Goal: Information Seeking & Learning: Learn about a topic

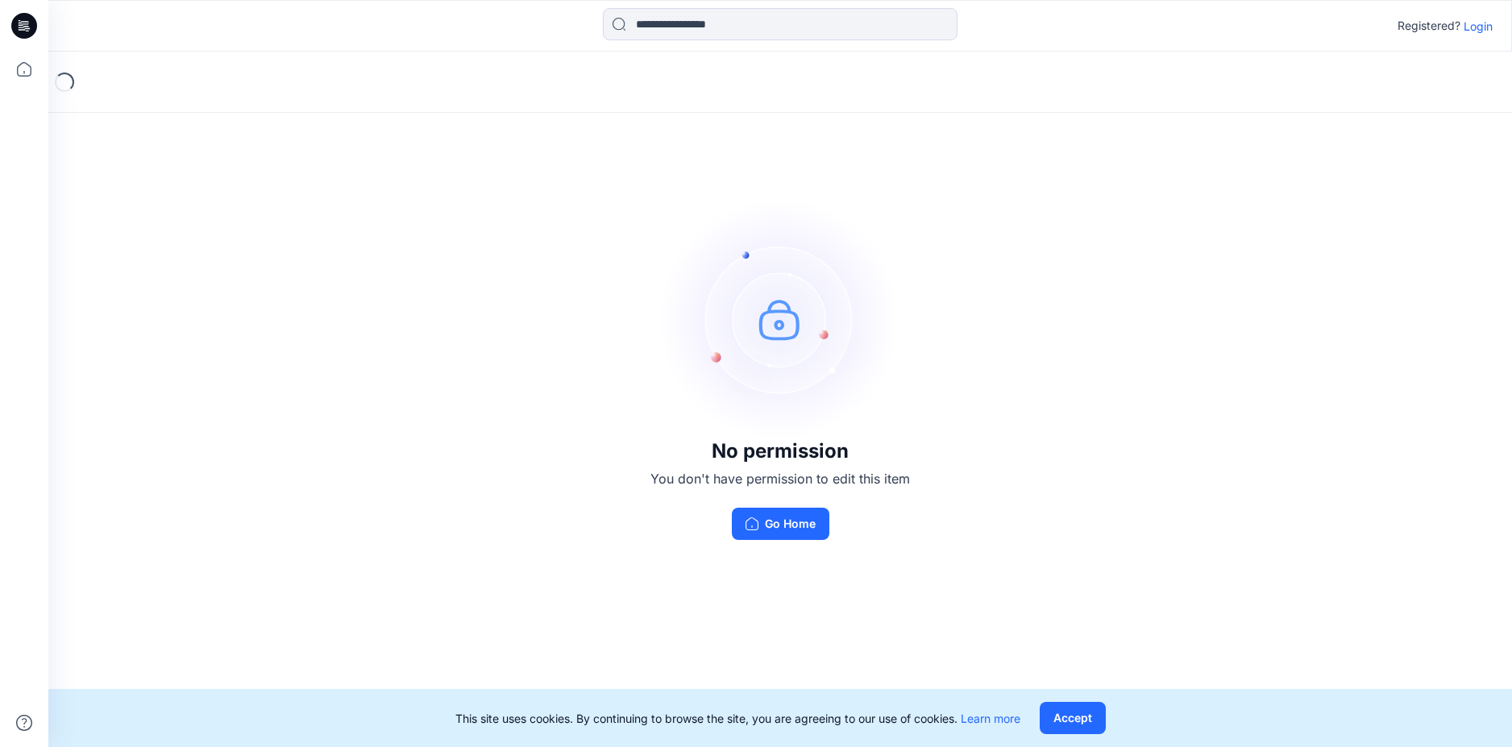
click at [1471, 20] on p "Login" at bounding box center [1478, 26] width 29 height 17
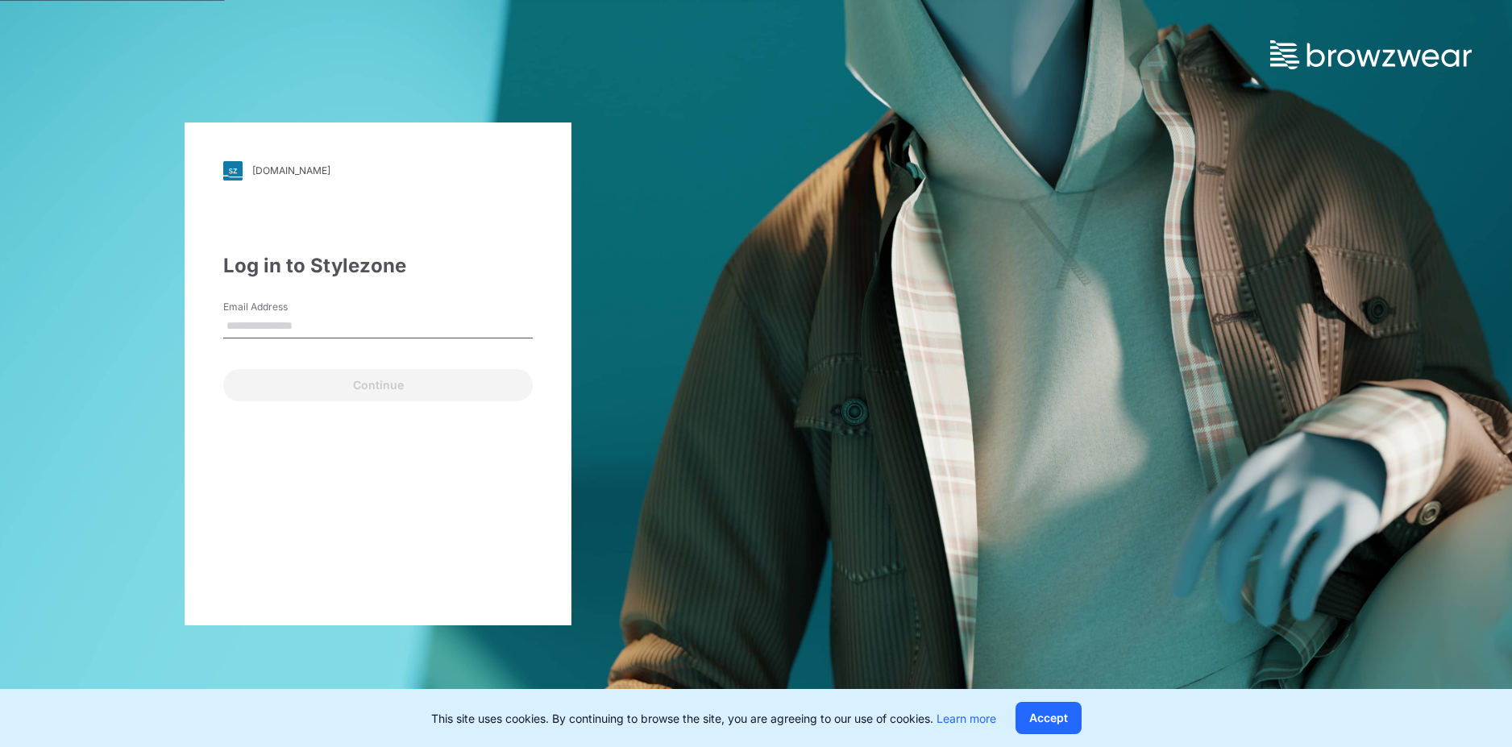
click at [390, 333] on input "Email Address" at bounding box center [377, 326] width 309 height 24
type input "**********"
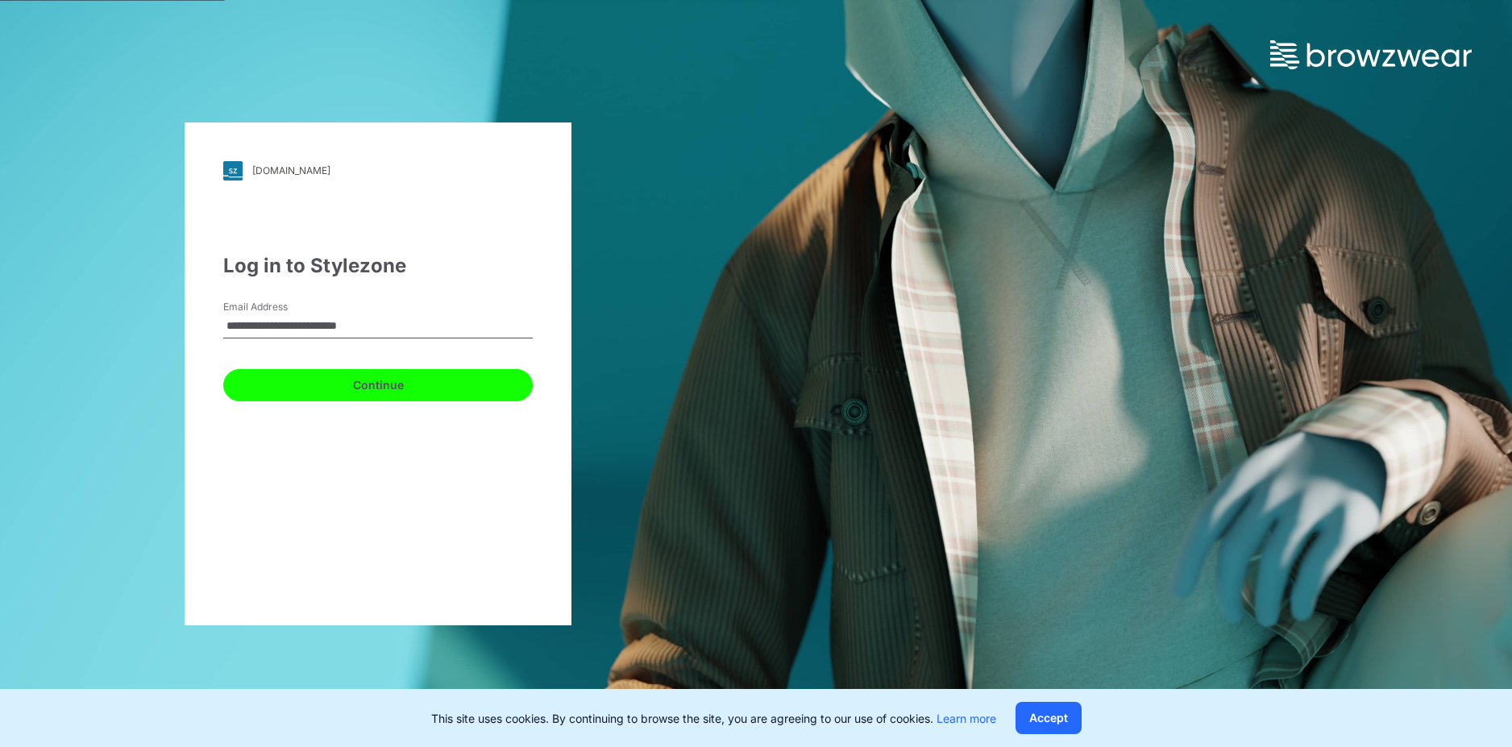
click at [330, 384] on button "Continue" at bounding box center [377, 385] width 309 height 32
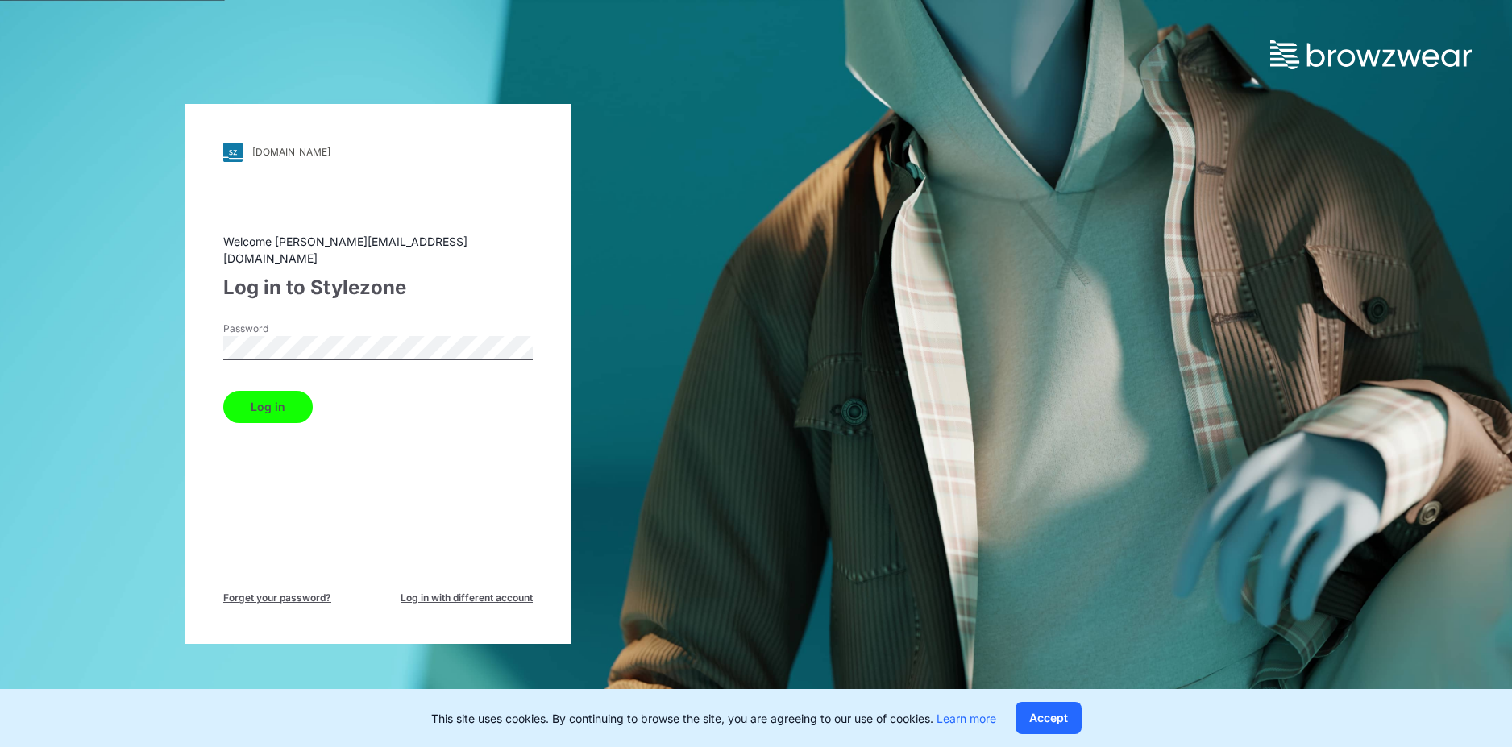
click at [267, 403] on button "Log in" at bounding box center [267, 407] width 89 height 32
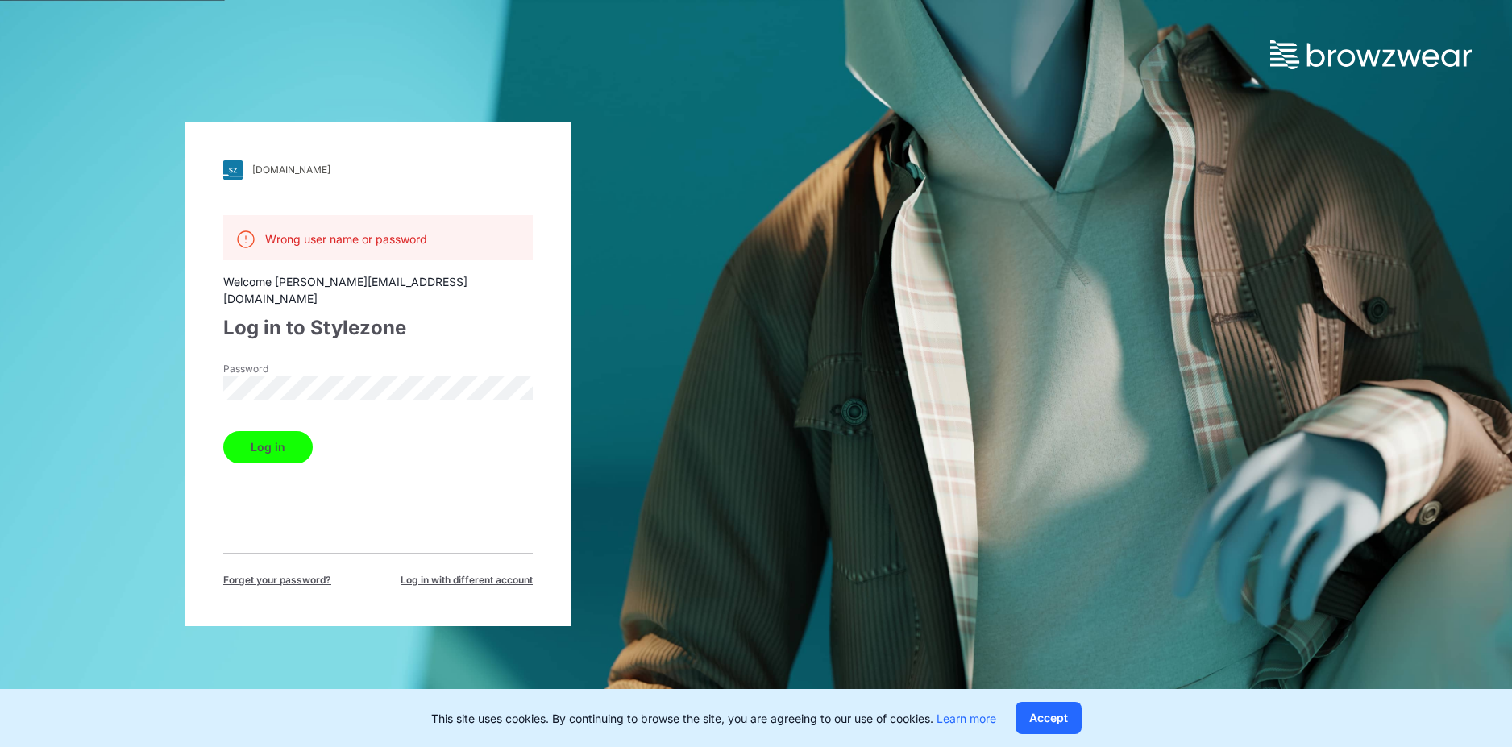
click at [262, 431] on button "Log in" at bounding box center [267, 447] width 89 height 32
click at [544, 300] on div "[DOMAIN_NAME] Loading... Wrong user name or password Welcome [PERSON_NAME][EMAI…" at bounding box center [378, 374] width 387 height 504
click at [272, 435] on button "Log in" at bounding box center [267, 447] width 89 height 32
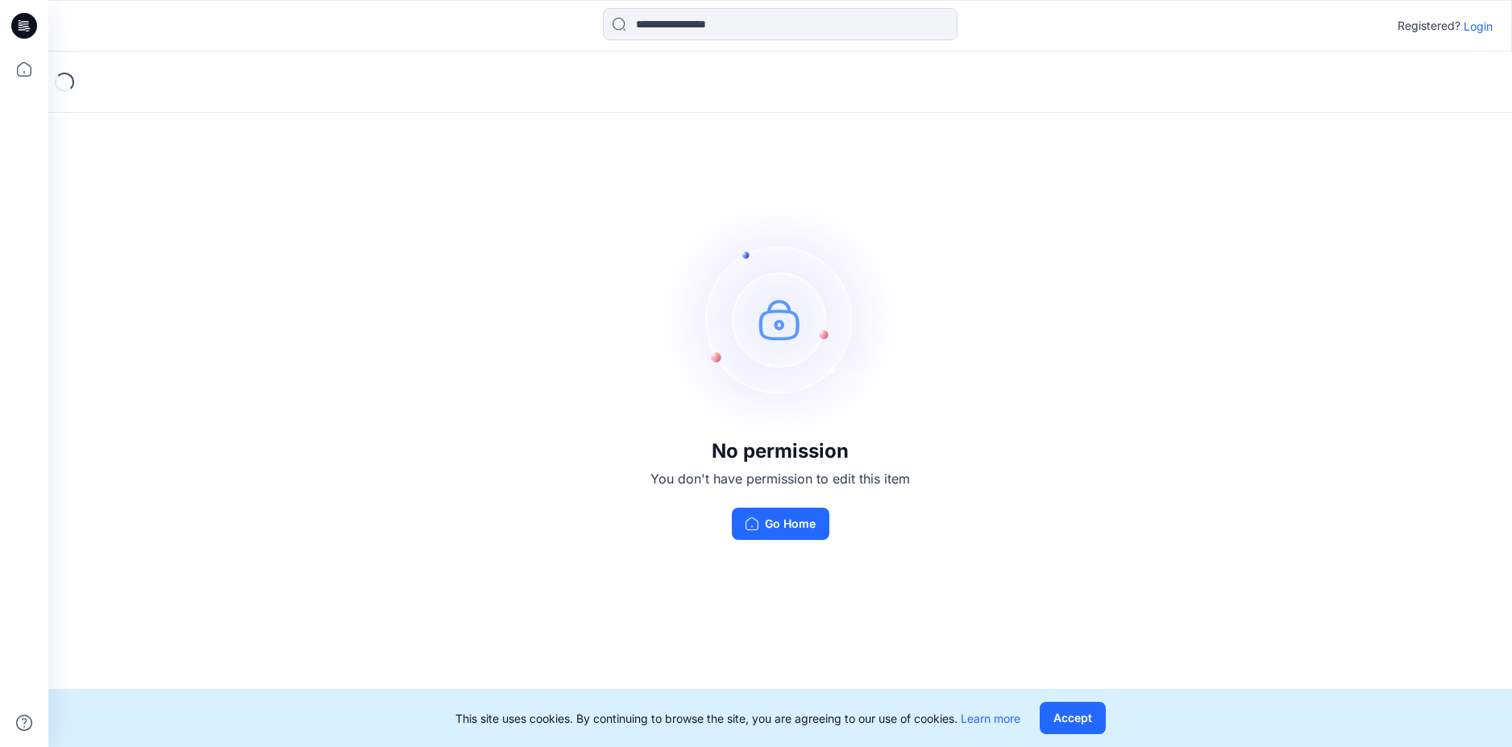
click at [1473, 27] on p "Login" at bounding box center [1478, 26] width 29 height 17
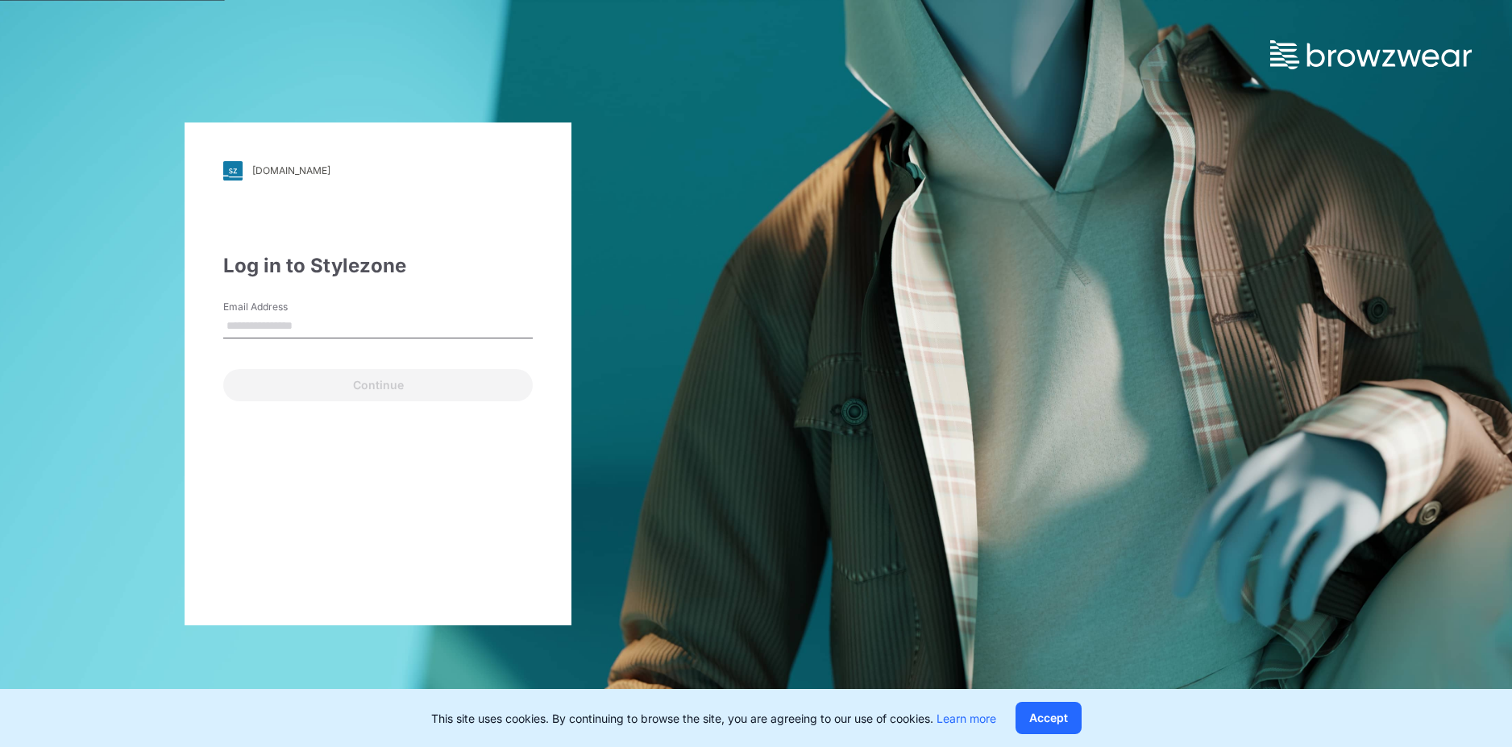
click at [299, 327] on input "Email Address" at bounding box center [377, 326] width 309 height 24
click at [342, 322] on input "Email Address" at bounding box center [377, 326] width 309 height 24
type input "**********"
click at [367, 388] on button "Continue" at bounding box center [377, 385] width 309 height 32
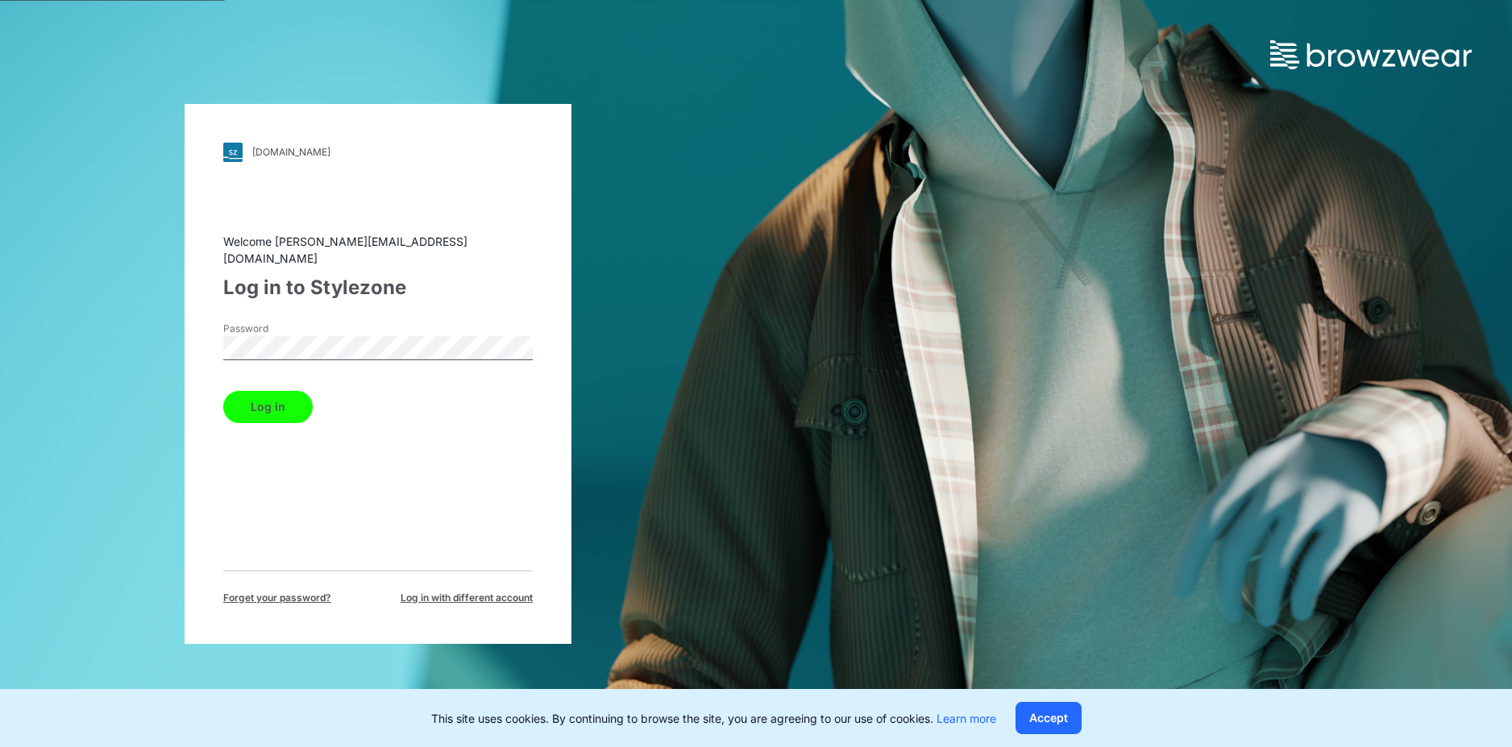
click at [266, 401] on button "Log in" at bounding box center [267, 407] width 89 height 32
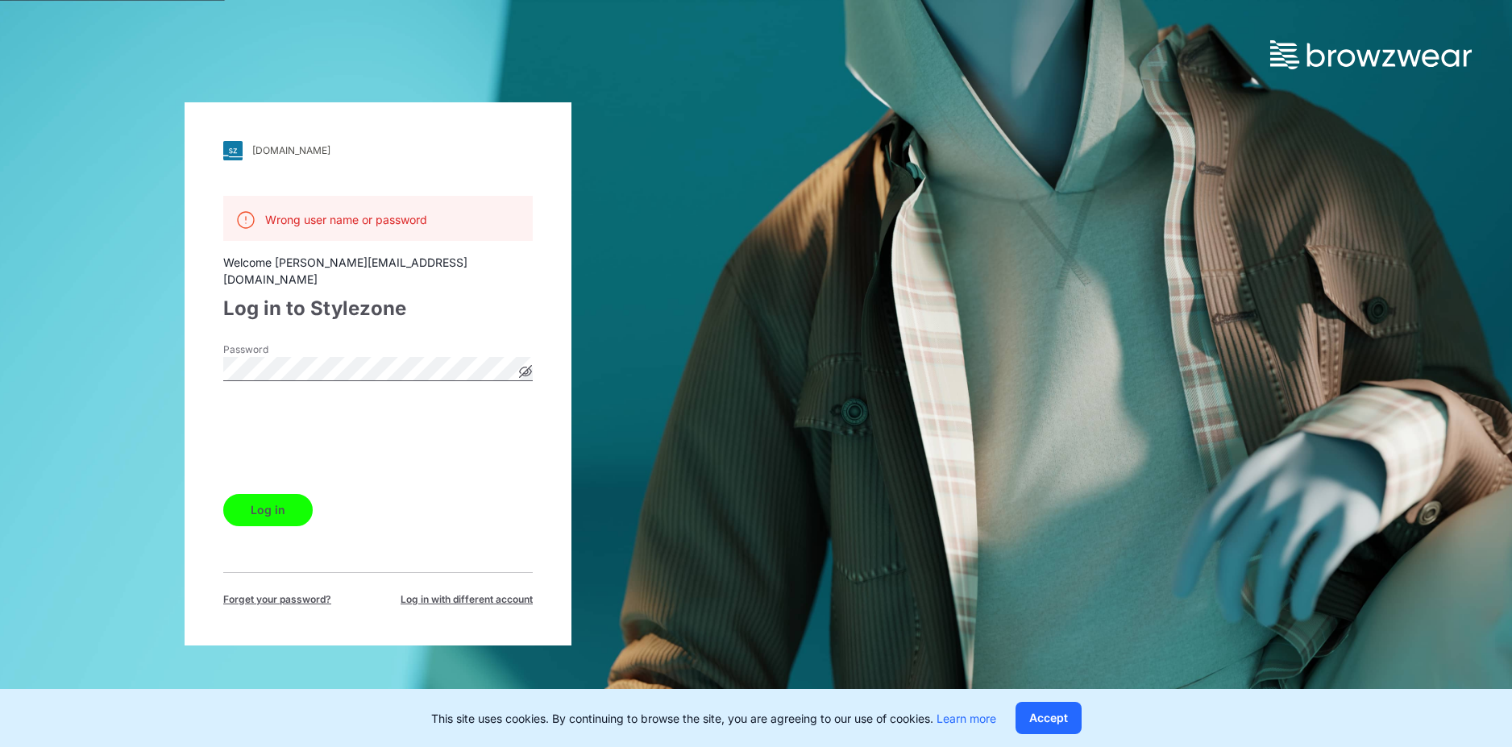
click at [252, 500] on button "Log in" at bounding box center [267, 510] width 89 height 32
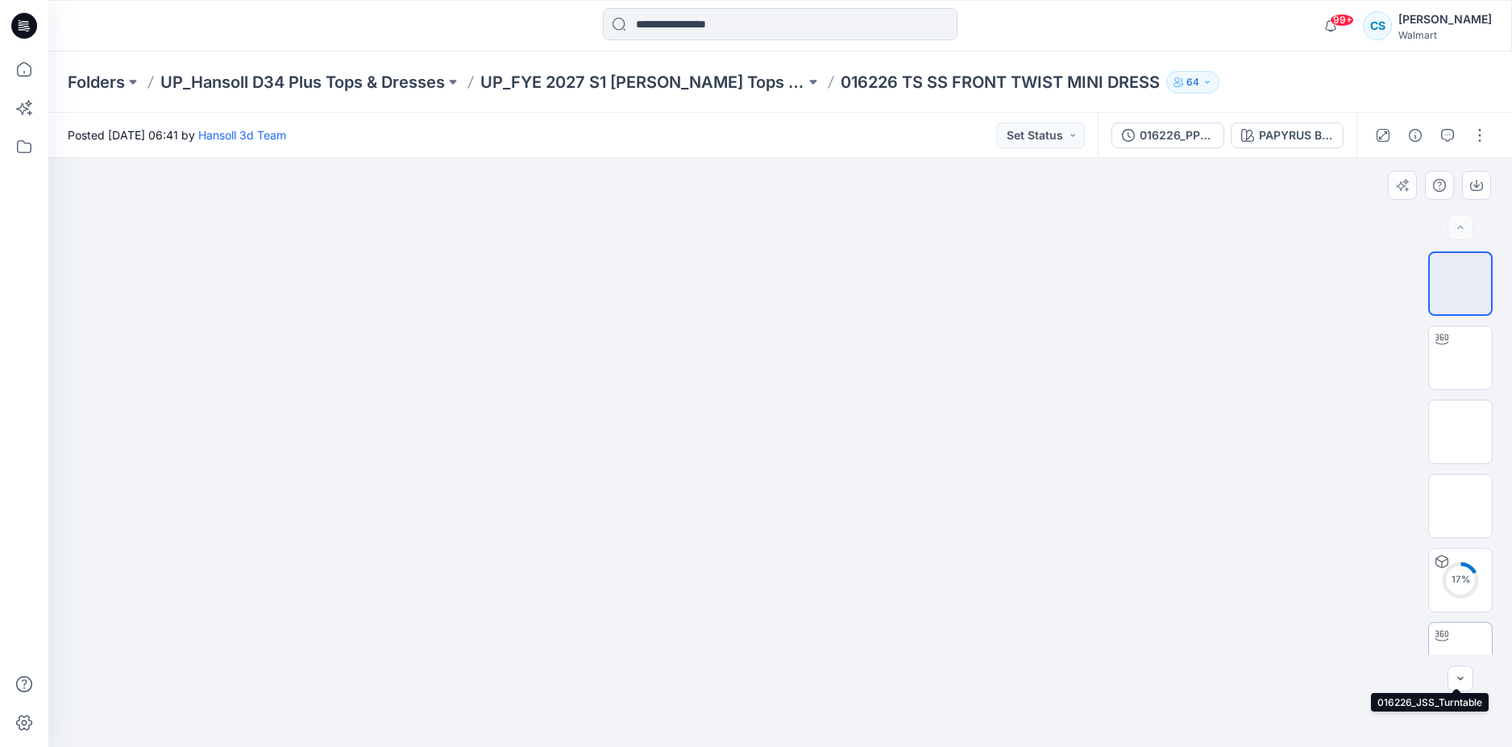
click at [1435, 631] on icon at bounding box center [1441, 635] width 13 height 10
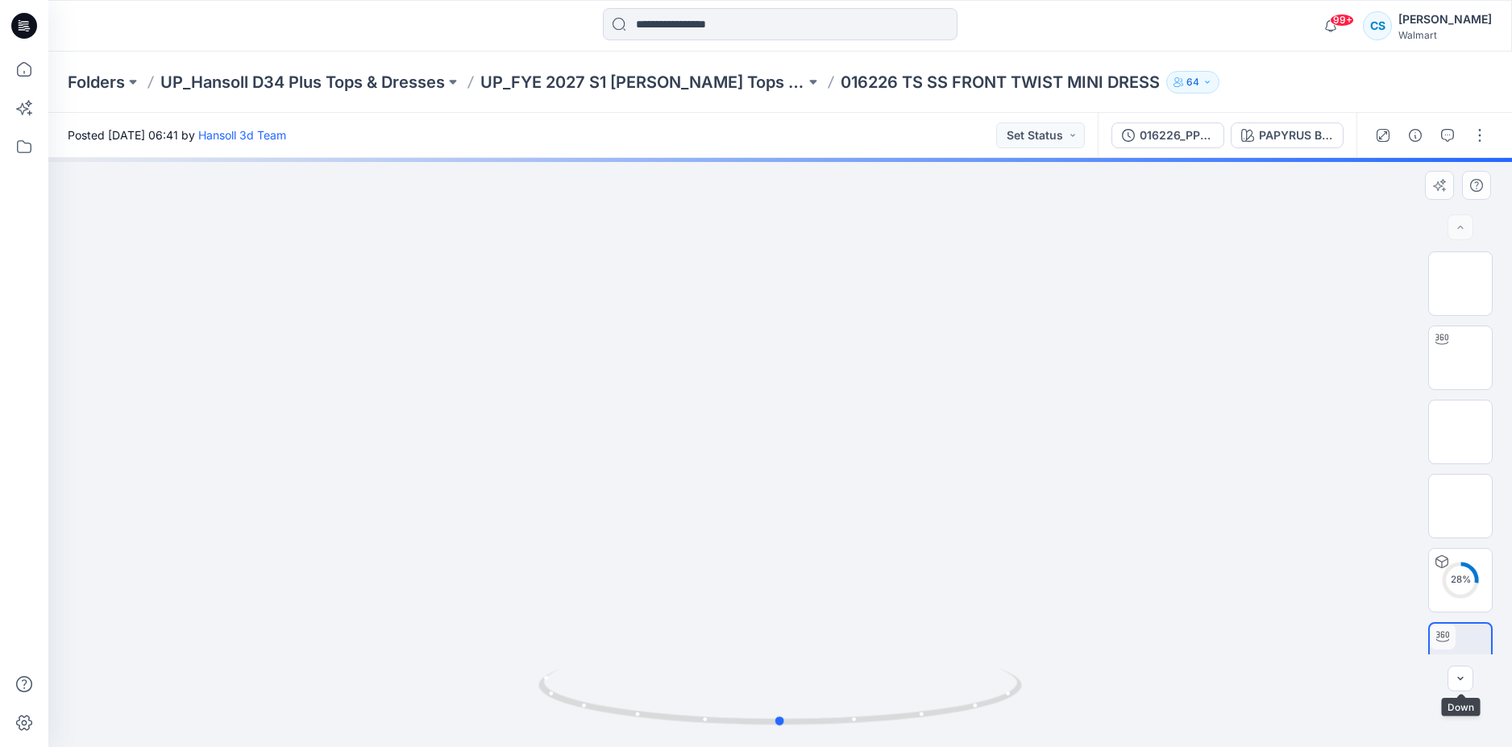
click at [1468, 691] on div at bounding box center [780, 452] width 1464 height 589
click at [1464, 684] on icon "button" at bounding box center [1460, 678] width 13 height 13
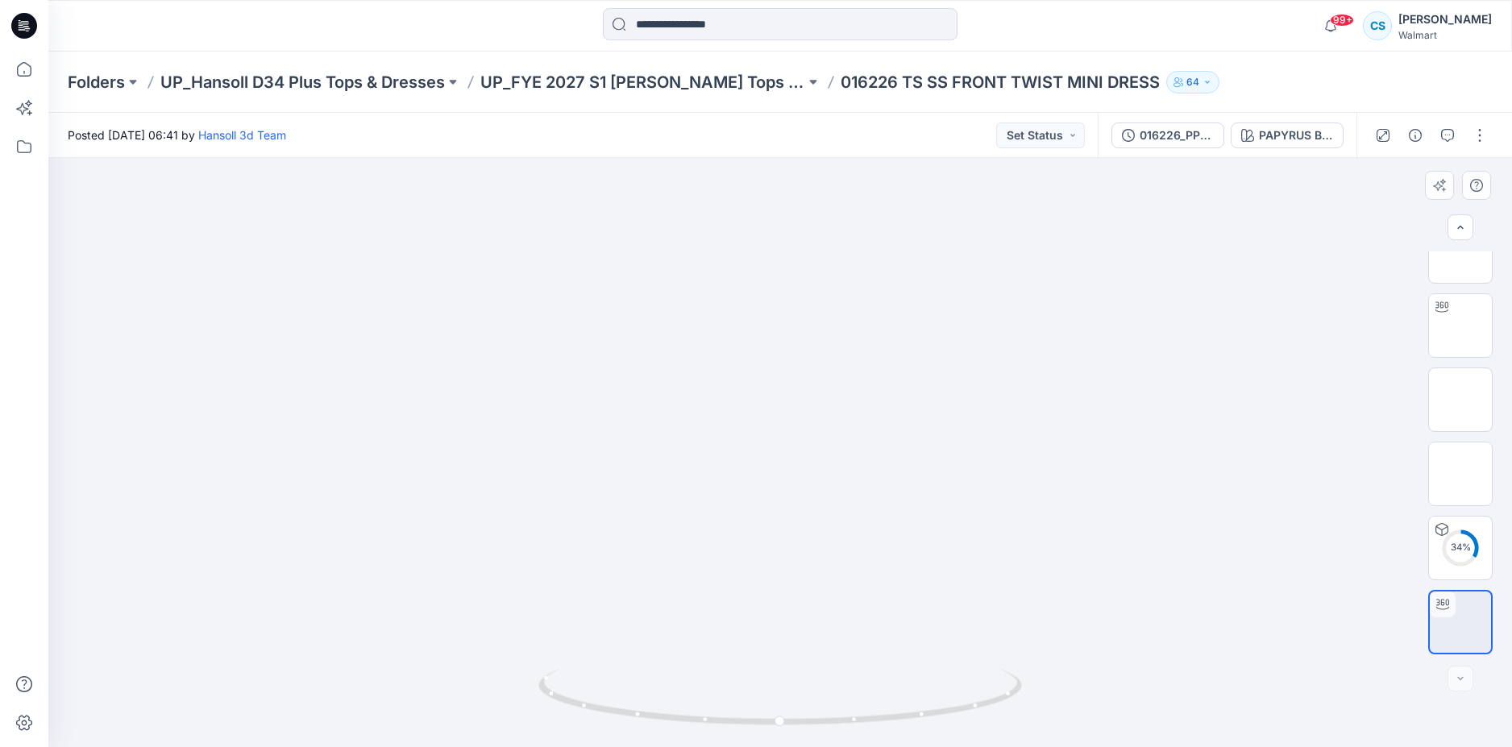
click at [990, 484] on div at bounding box center [780, 452] width 1464 height 589
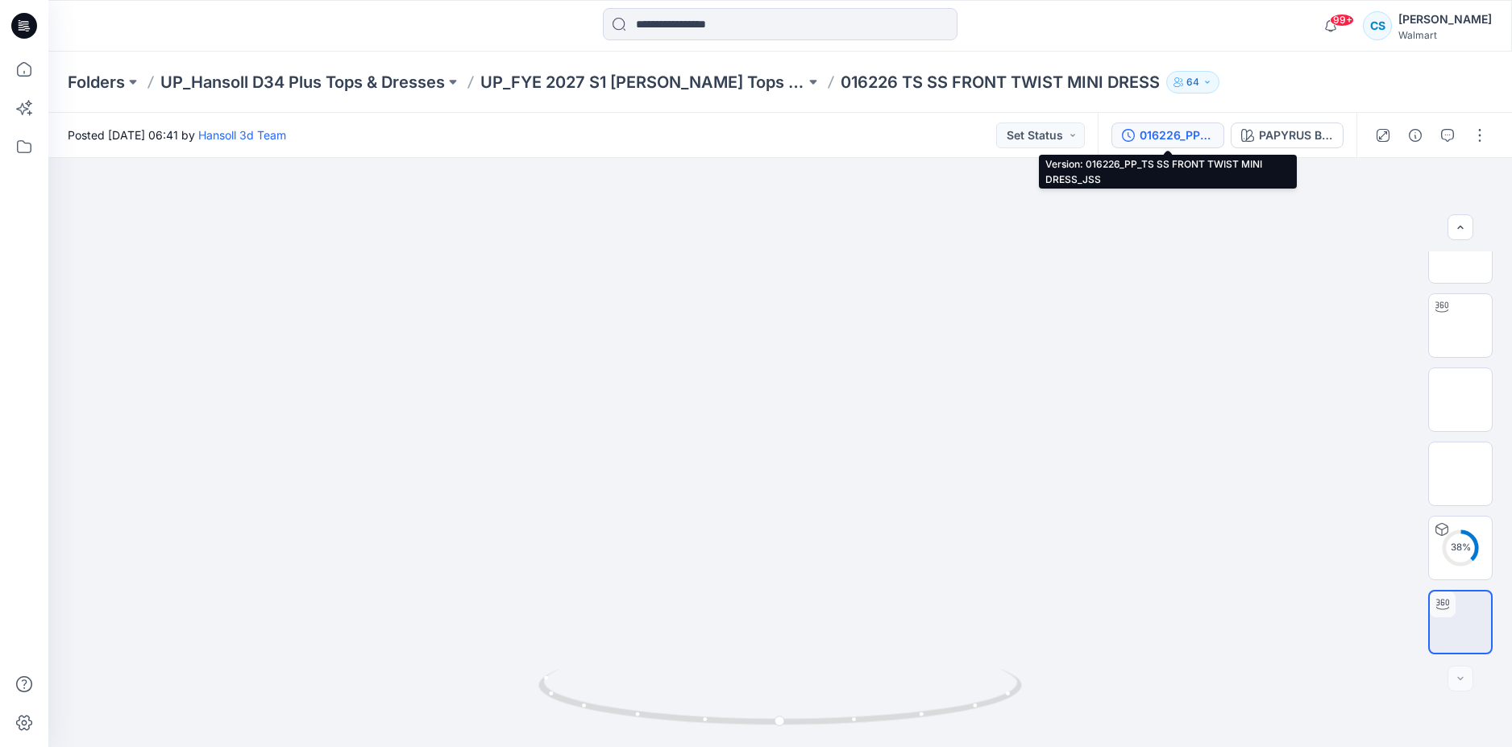
click at [1184, 139] on div "016226_PP_TS SS FRONT TWIST MINI DRESS_JSS" at bounding box center [1177, 136] width 74 height 18
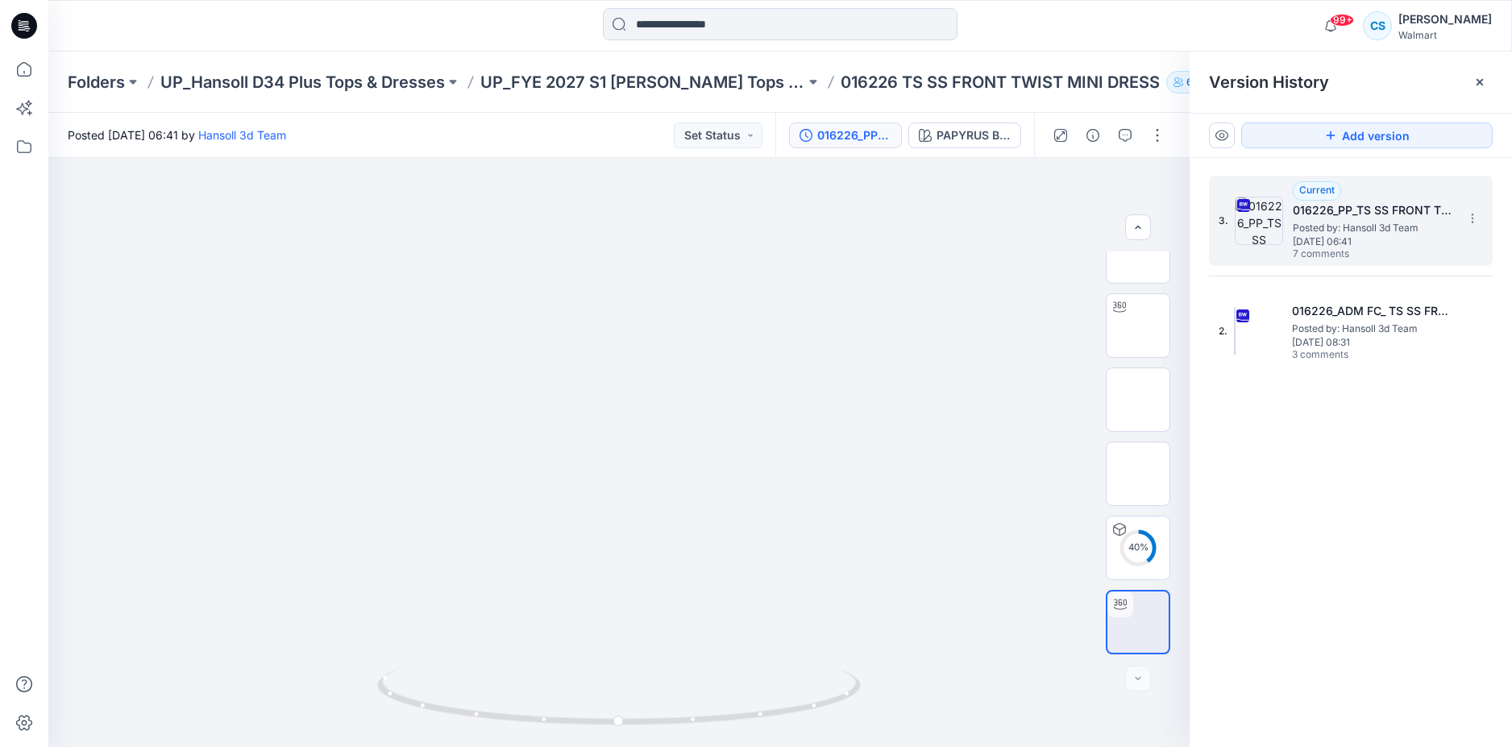
click at [1364, 228] on span "Posted by: Hansoll 3d Team" at bounding box center [1373, 228] width 161 height 16
click at [1319, 260] on span "7 comments" at bounding box center [1349, 254] width 113 height 13
click at [1122, 139] on icon "button" at bounding box center [1125, 135] width 13 height 13
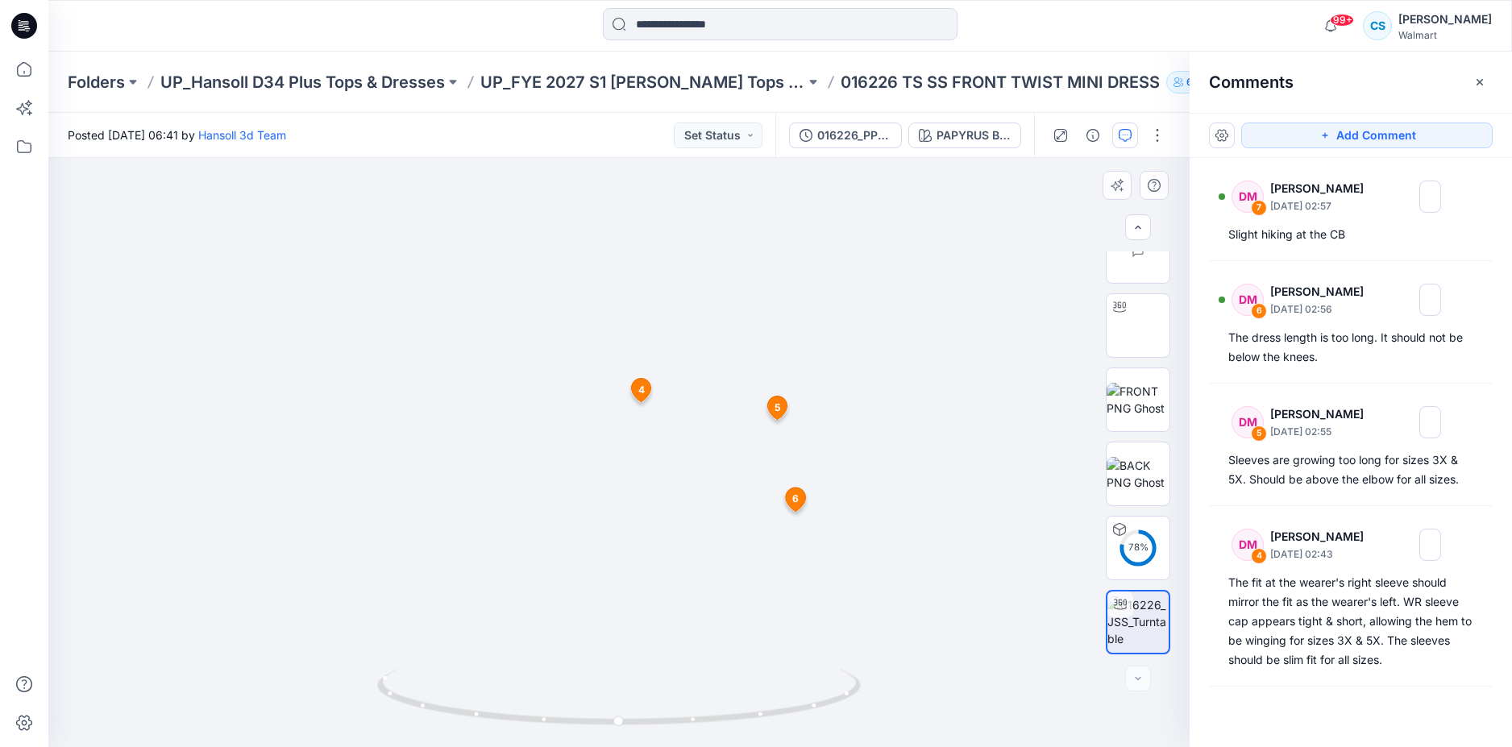
click at [795, 499] on span "6" at bounding box center [795, 499] width 6 height 15
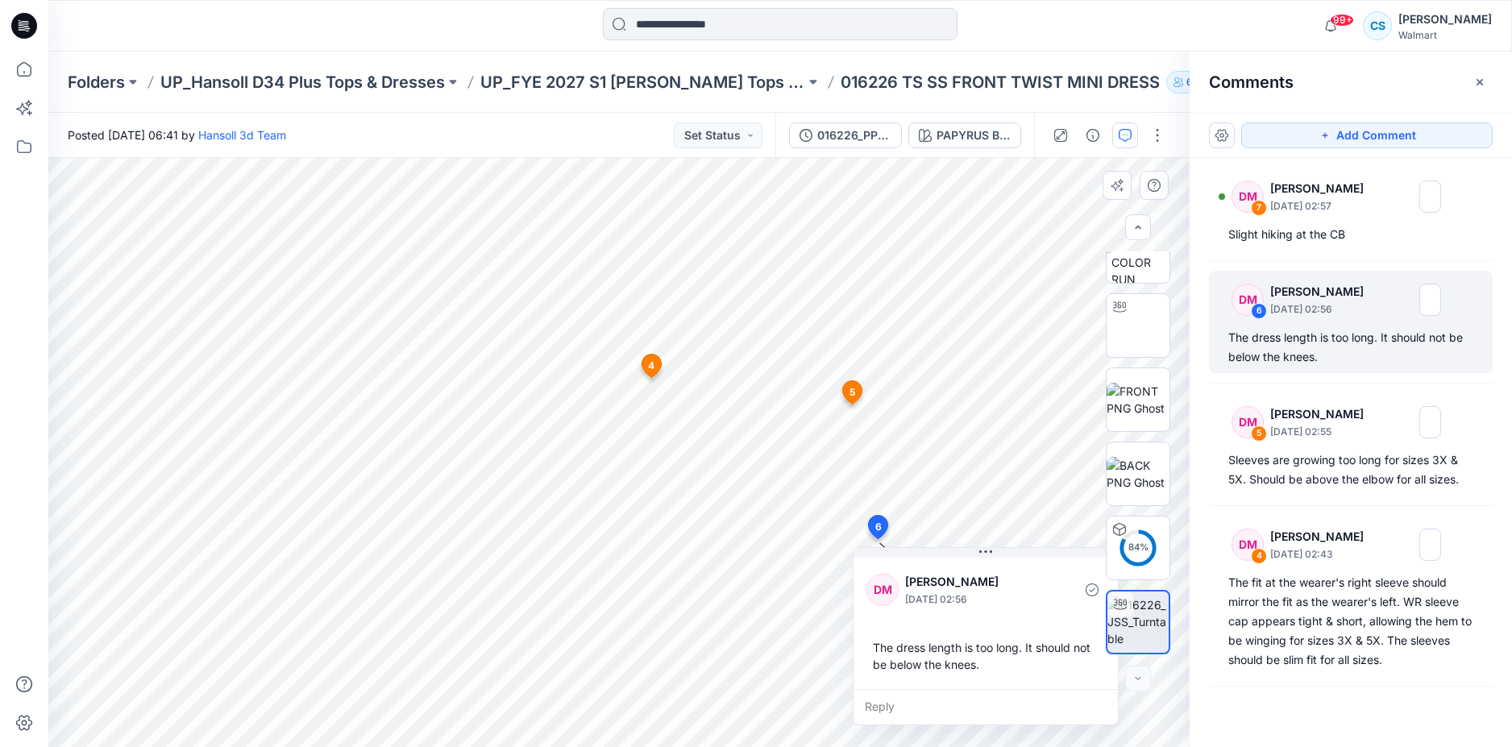
click at [852, 388] on span "5" at bounding box center [852, 392] width 6 height 15
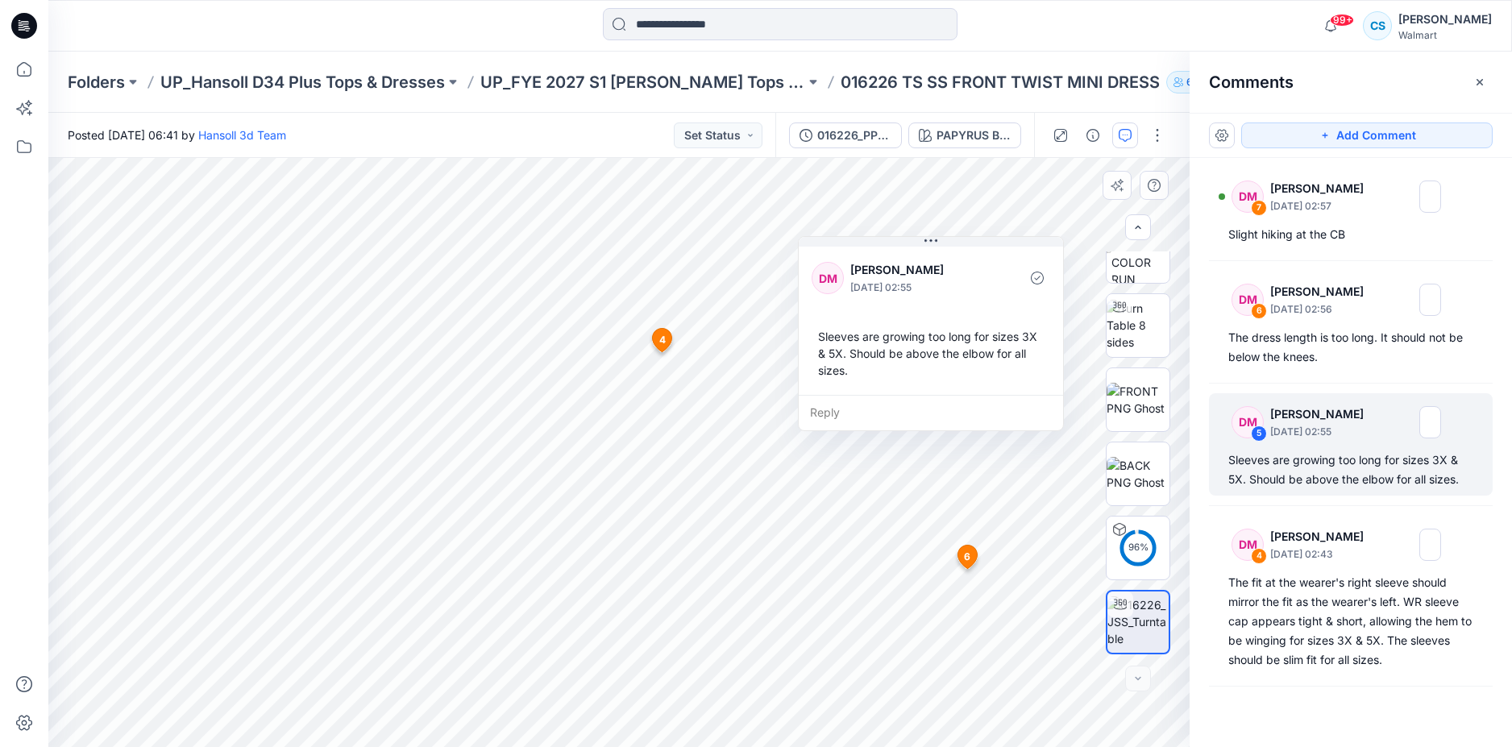
click at [661, 335] on span "4" at bounding box center [662, 340] width 6 height 15
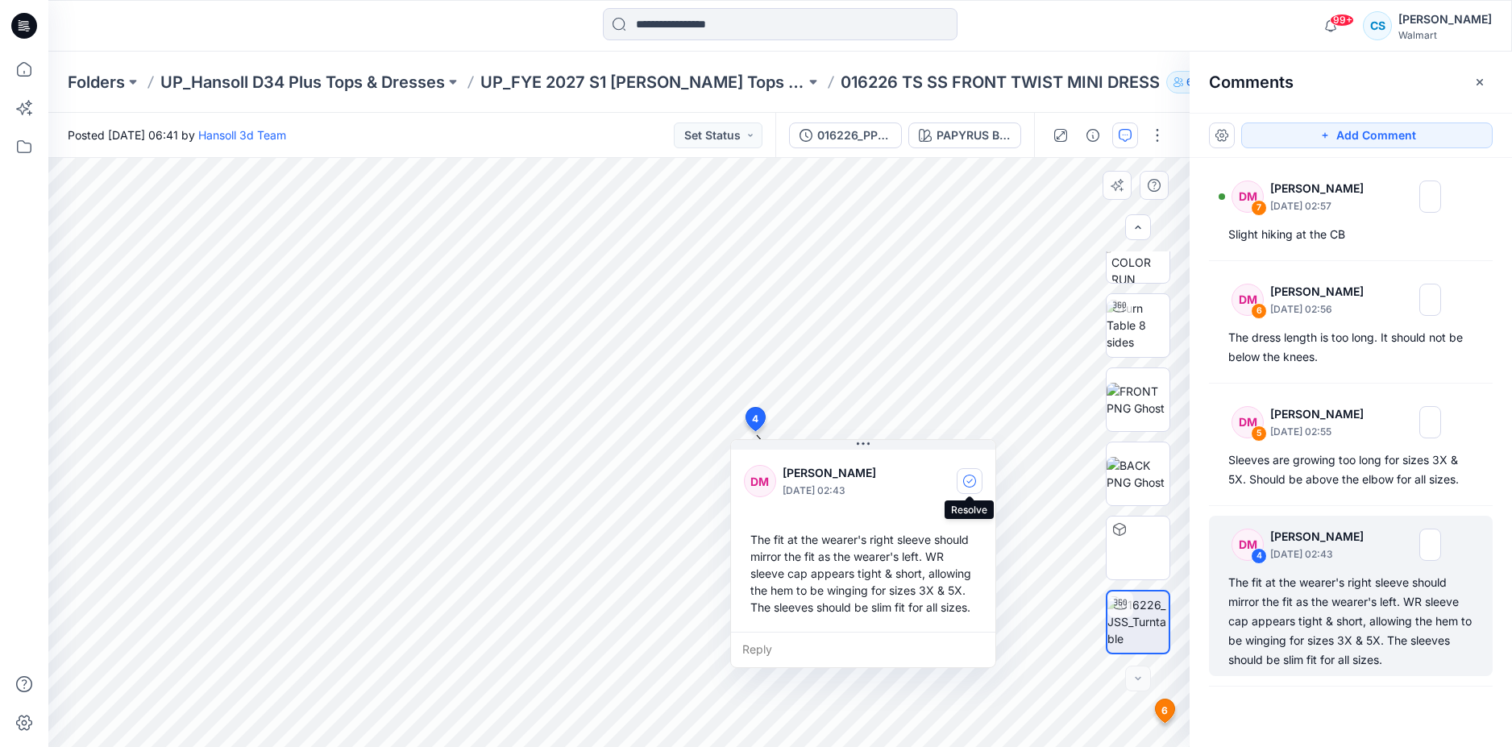
click at [967, 476] on icon "button" at bounding box center [969, 481] width 13 height 13
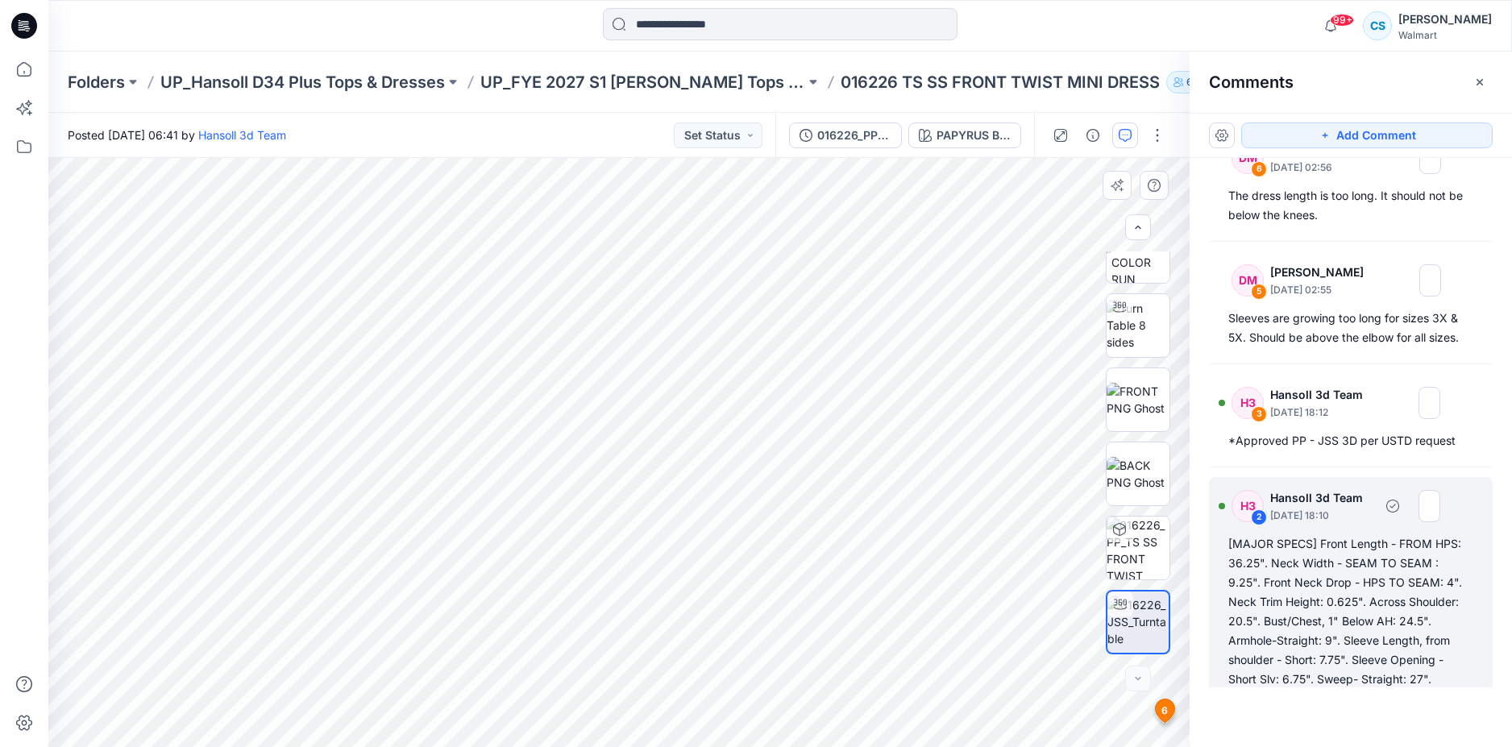
scroll to position [140, 0]
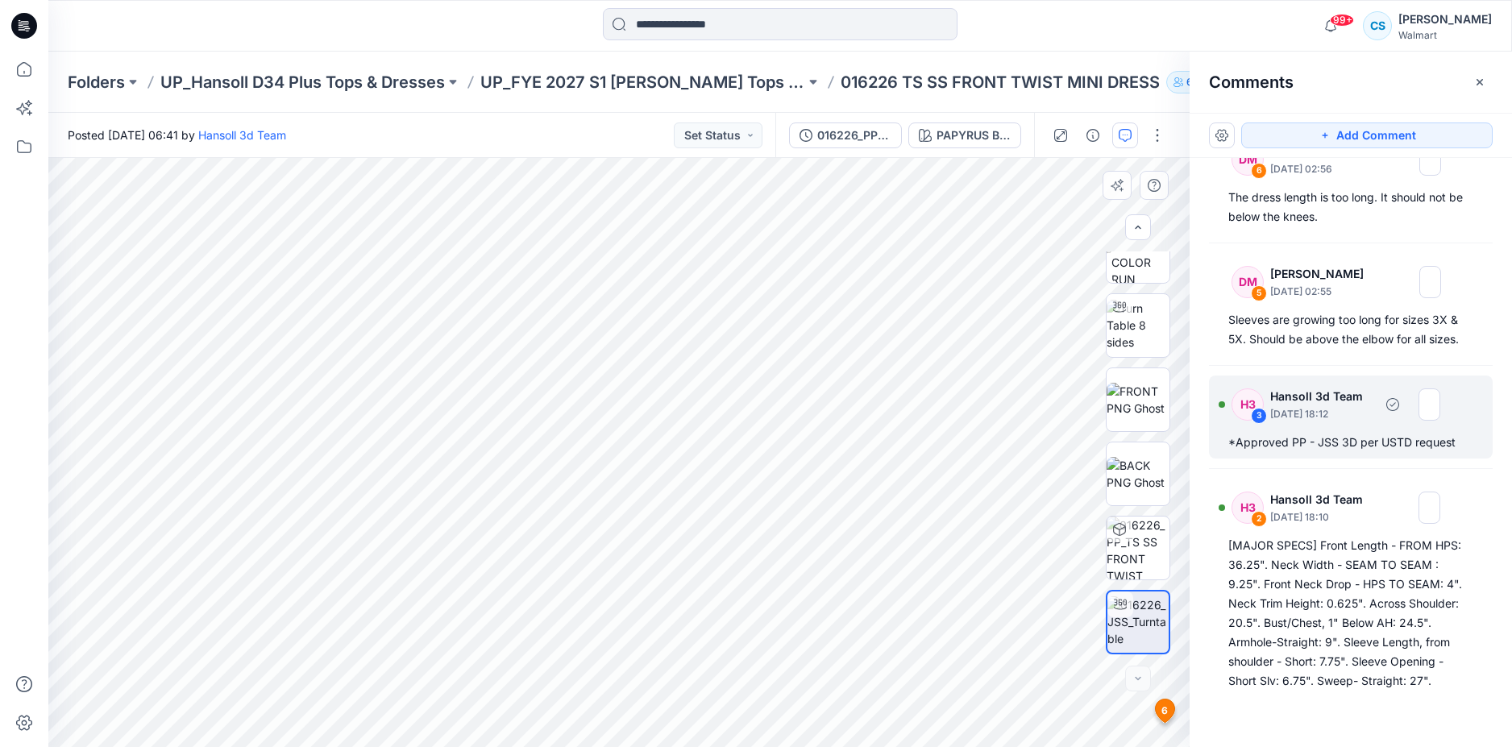
click at [1259, 417] on div "3" at bounding box center [1259, 416] width 16 height 16
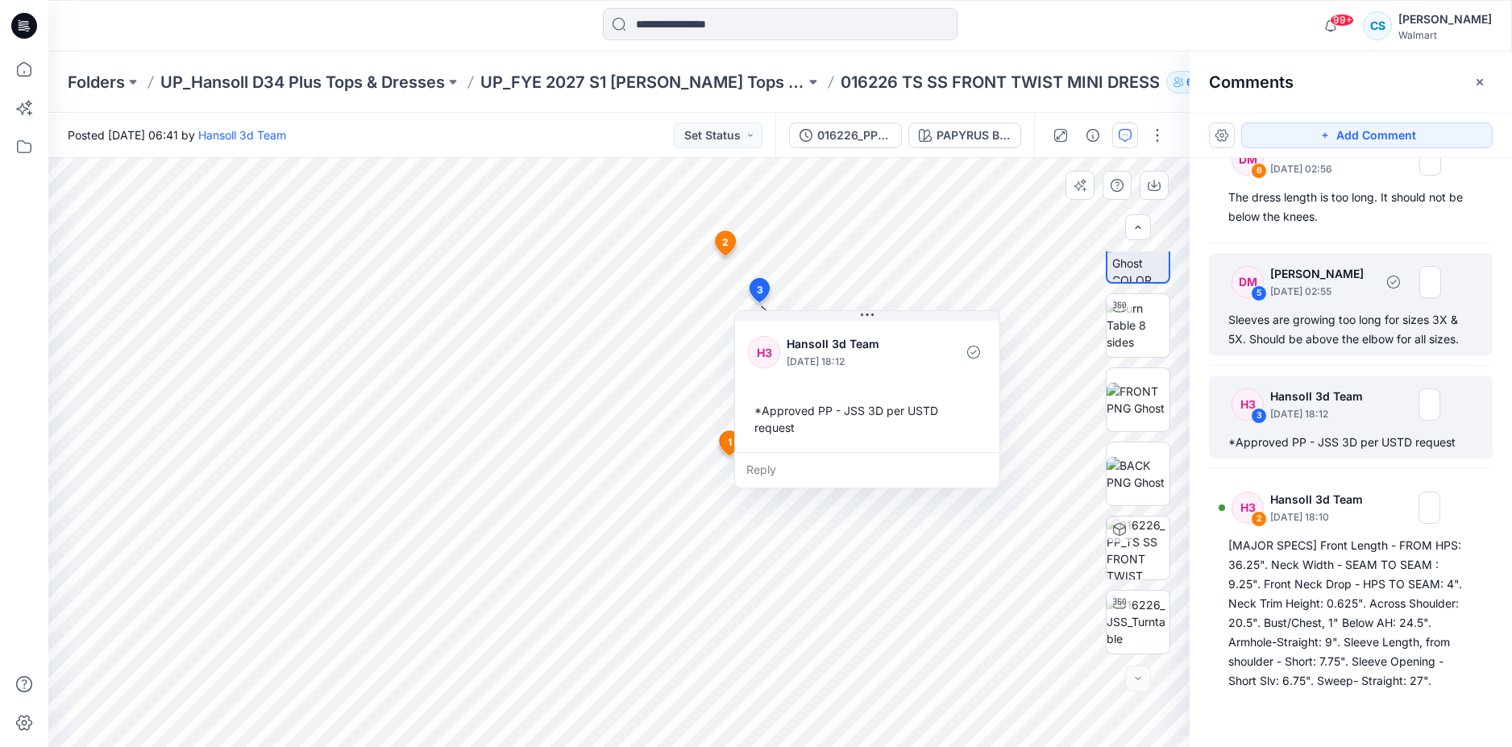
click at [1263, 339] on div "Sleeves are growing too long for sizes 3X & 5X. Should be above the elbow for a…" at bounding box center [1350, 329] width 245 height 39
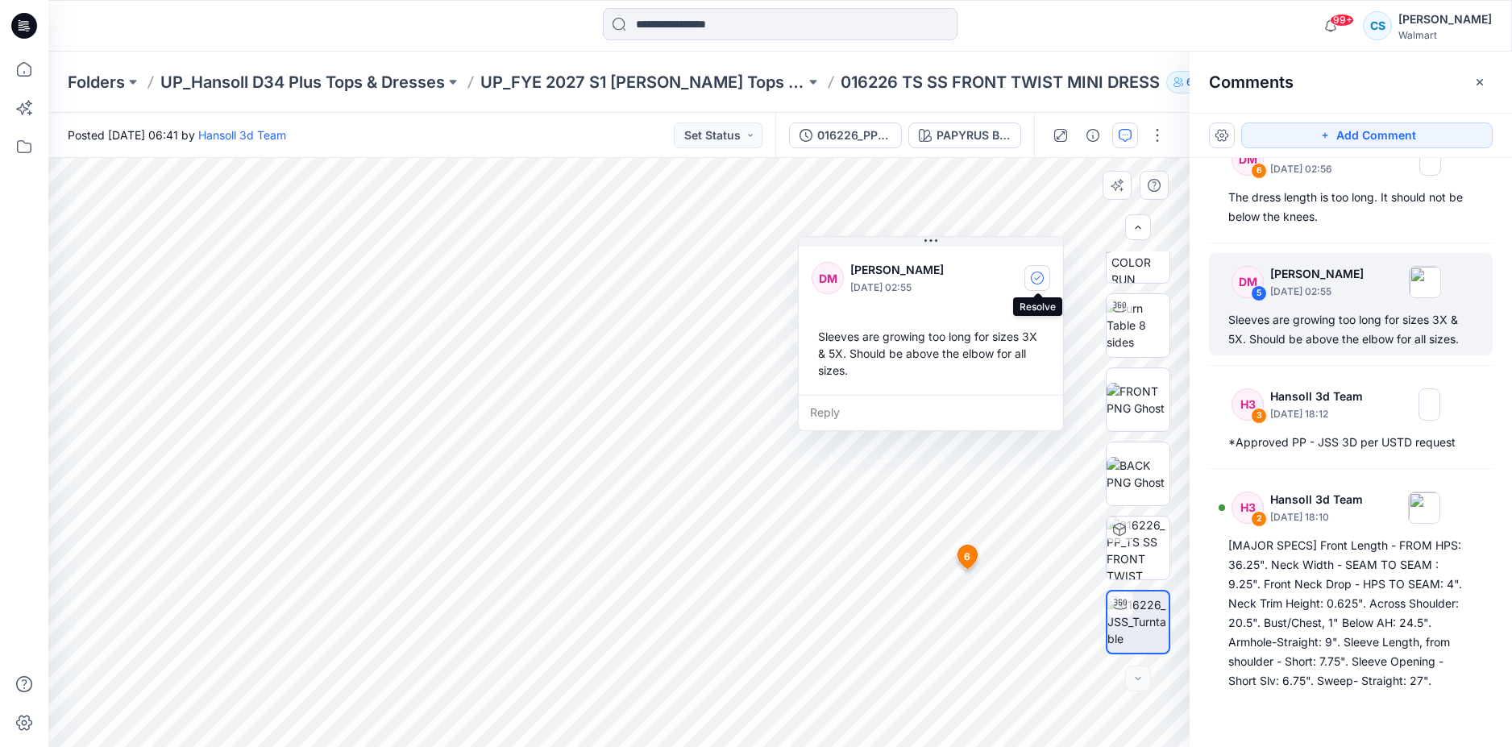
click at [1036, 280] on icon "button" at bounding box center [1038, 278] width 6 height 4
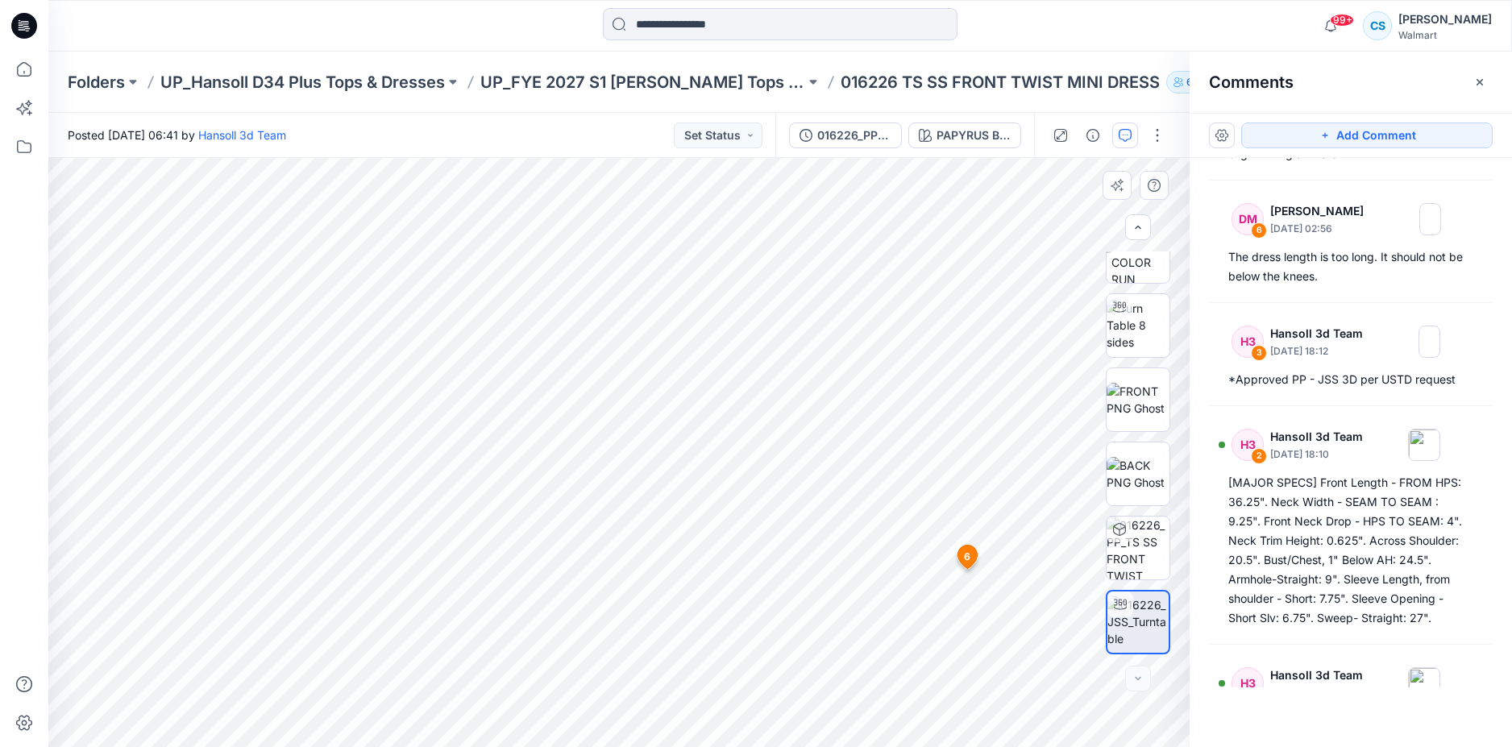
scroll to position [0, 0]
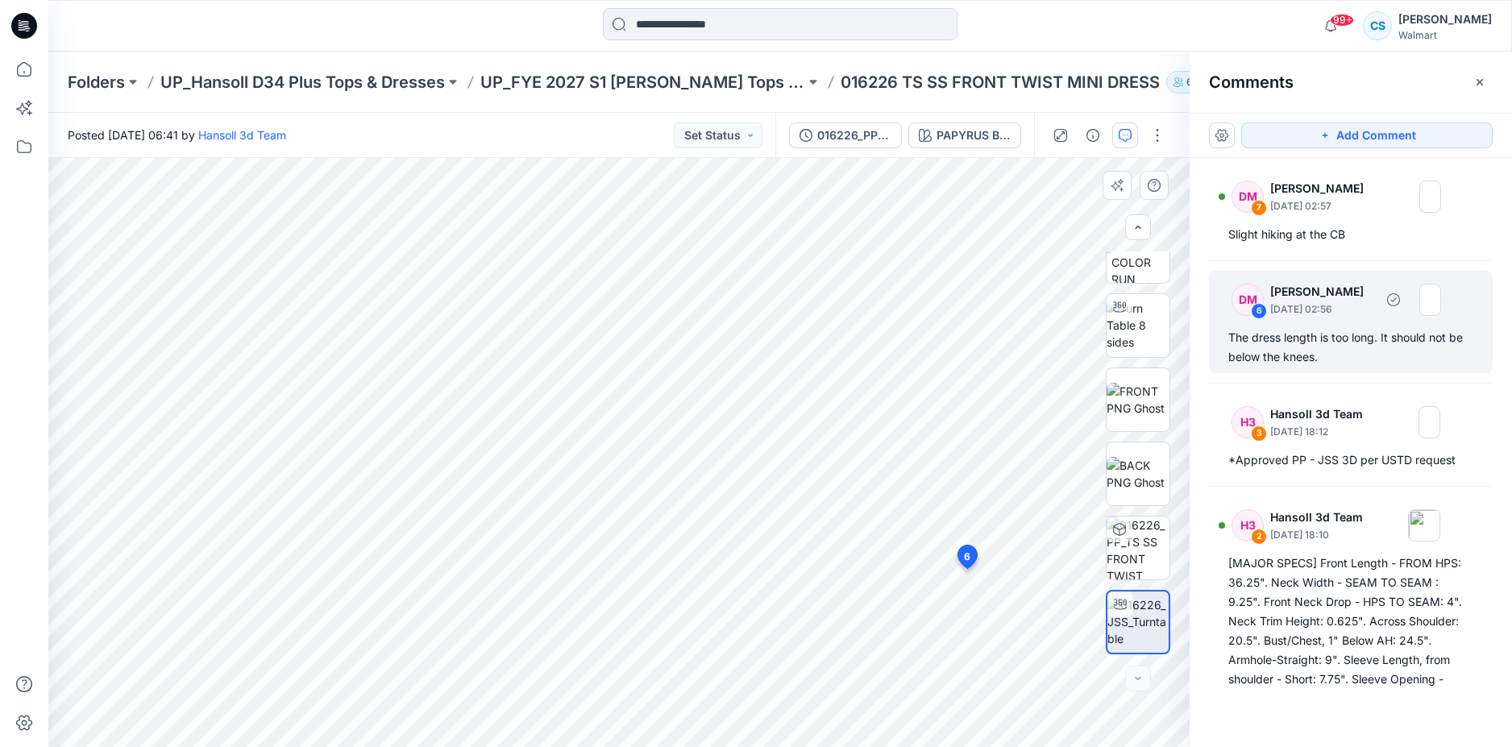
click at [1263, 308] on div "6" at bounding box center [1259, 311] width 16 height 16
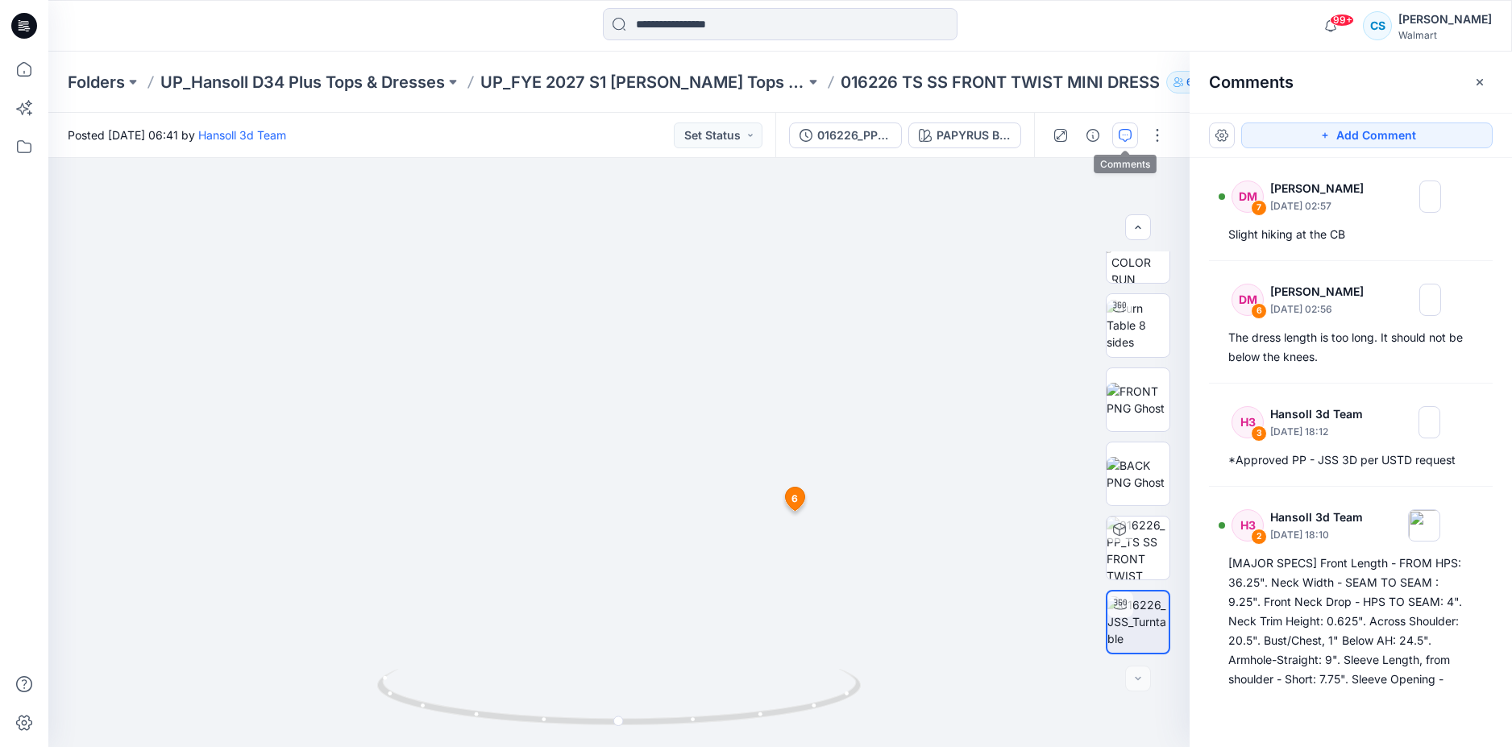
click at [1125, 147] on button "button" at bounding box center [1125, 135] width 26 height 26
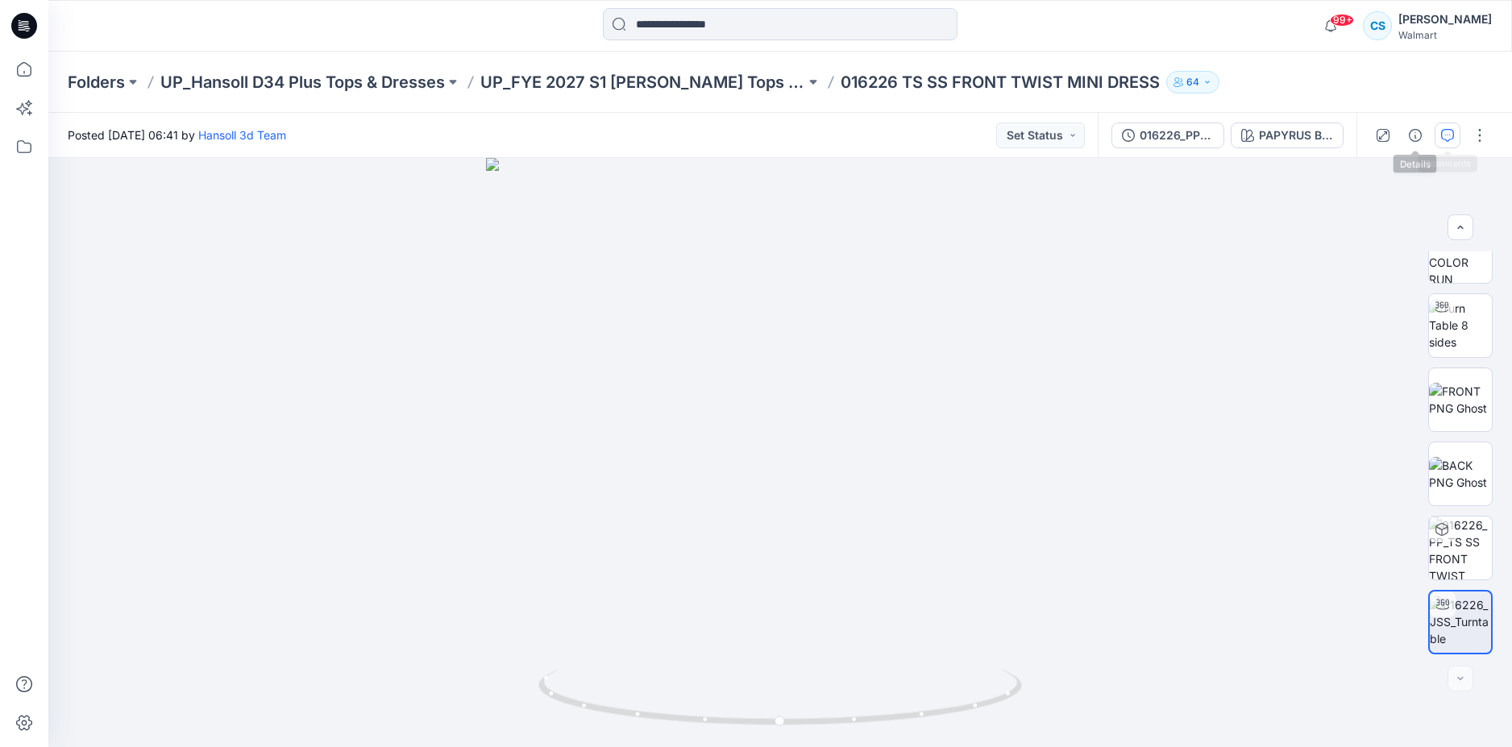
click at [1444, 132] on icon "button" at bounding box center [1447, 135] width 13 height 13
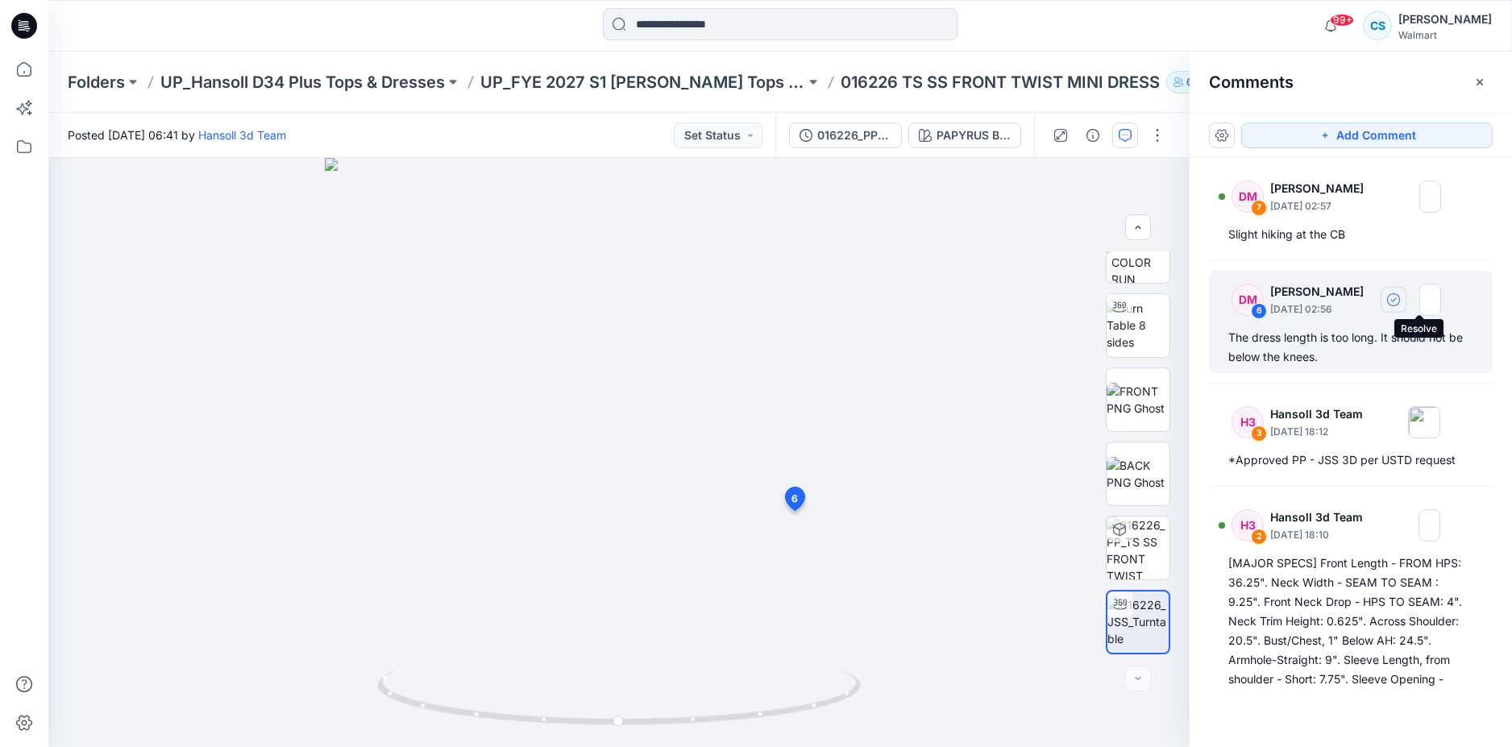
click at [1400, 299] on icon "button" at bounding box center [1393, 299] width 13 height 13
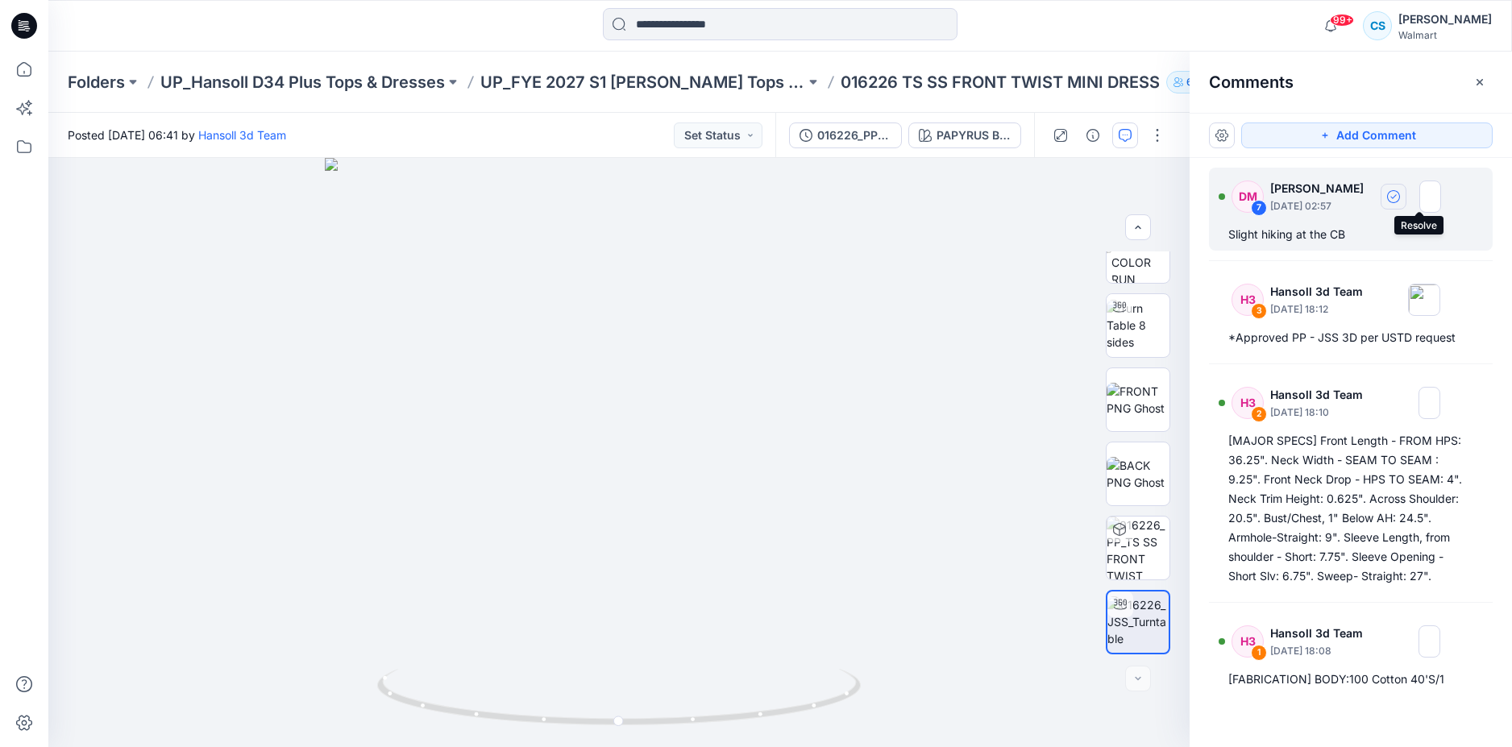
click at [1406, 198] on button "button" at bounding box center [1394, 197] width 26 height 26
